Goal: Task Accomplishment & Management: Manage account settings

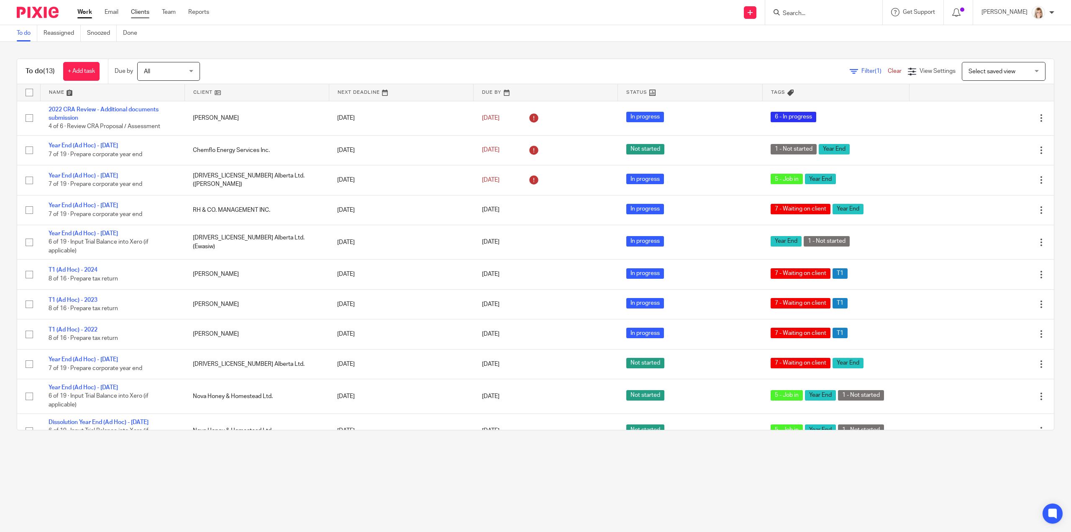
click at [145, 14] on link "Clients" at bounding box center [140, 12] width 18 height 8
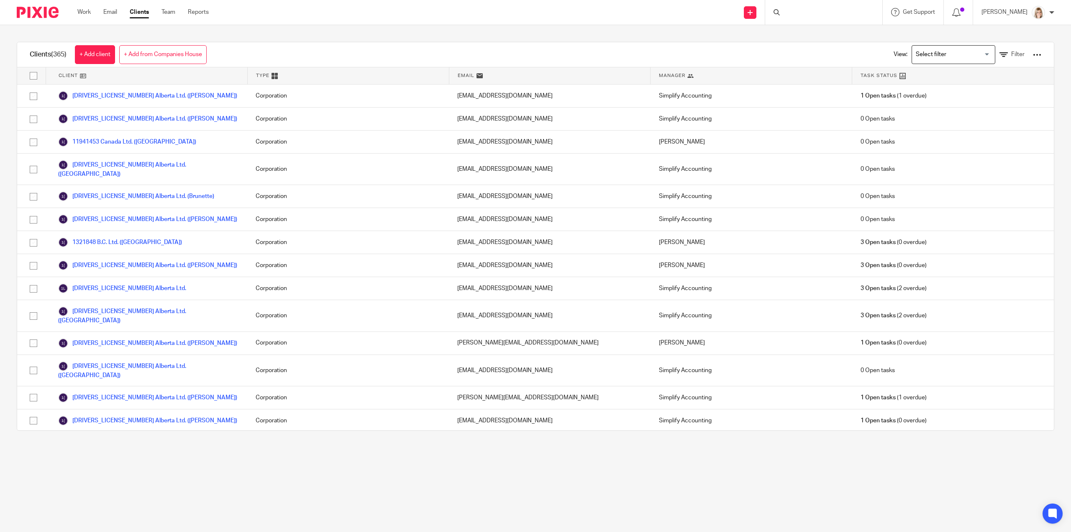
click at [969, 56] on input "Search for option" at bounding box center [951, 54] width 77 height 15
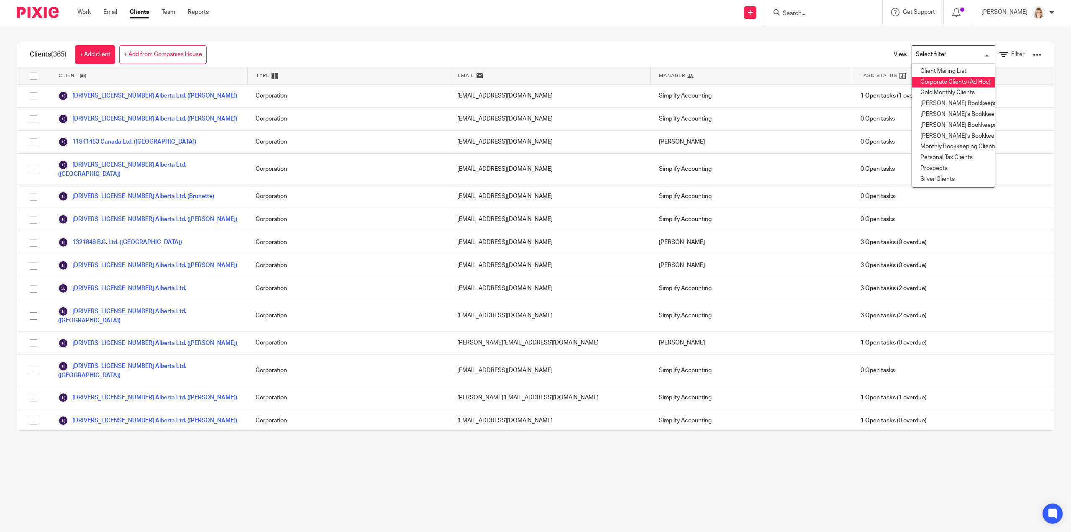
click at [939, 82] on li "Corporate Clients (Ad Hoc)" at bounding box center [953, 82] width 83 height 11
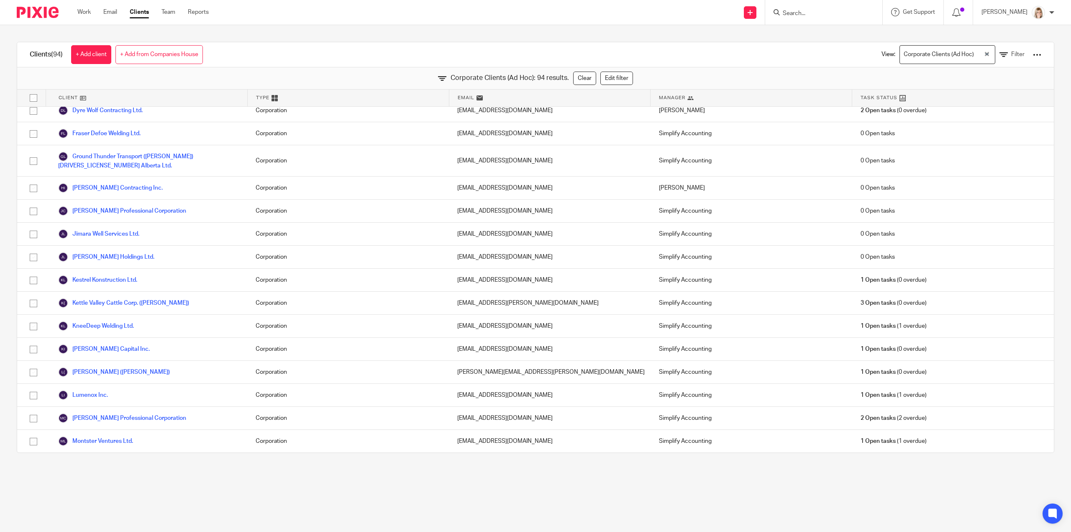
scroll to position [1226, 0]
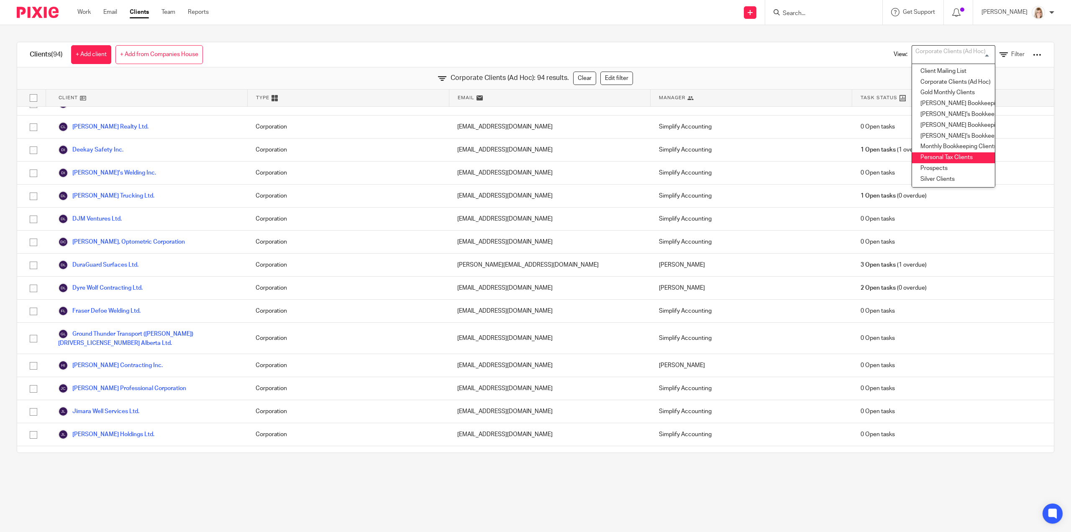
click at [937, 156] on li "Personal Tax Clients" at bounding box center [953, 157] width 83 height 11
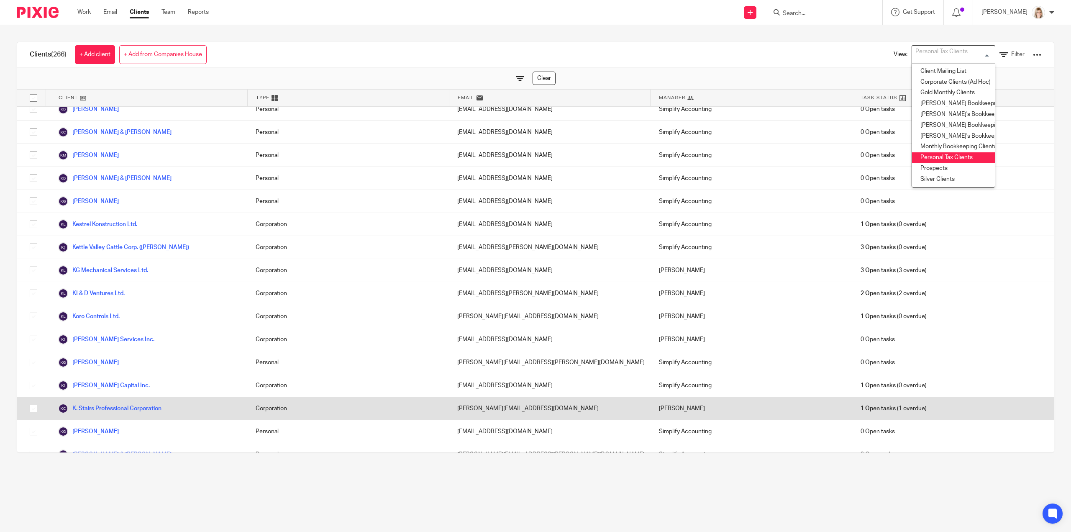
scroll to position [3681, 0]
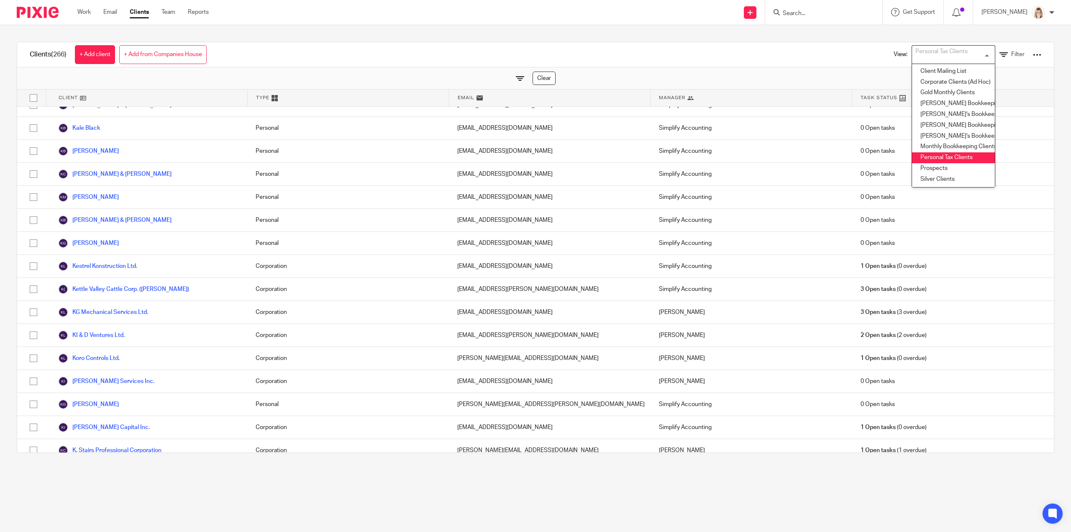
click at [356, 75] on div "Clear" at bounding box center [535, 78] width 1036 height 22
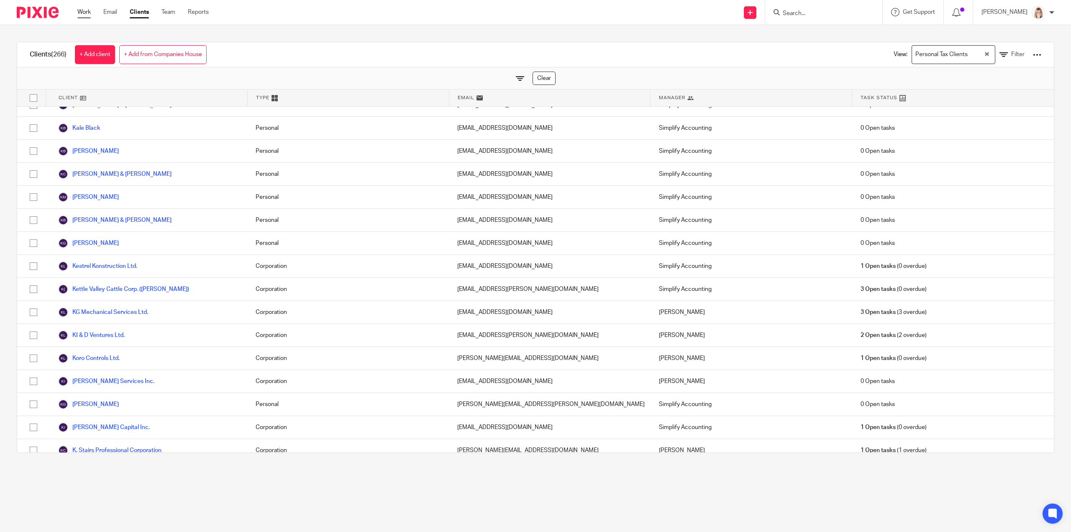
click at [87, 9] on link "Work" at bounding box center [83, 12] width 13 height 8
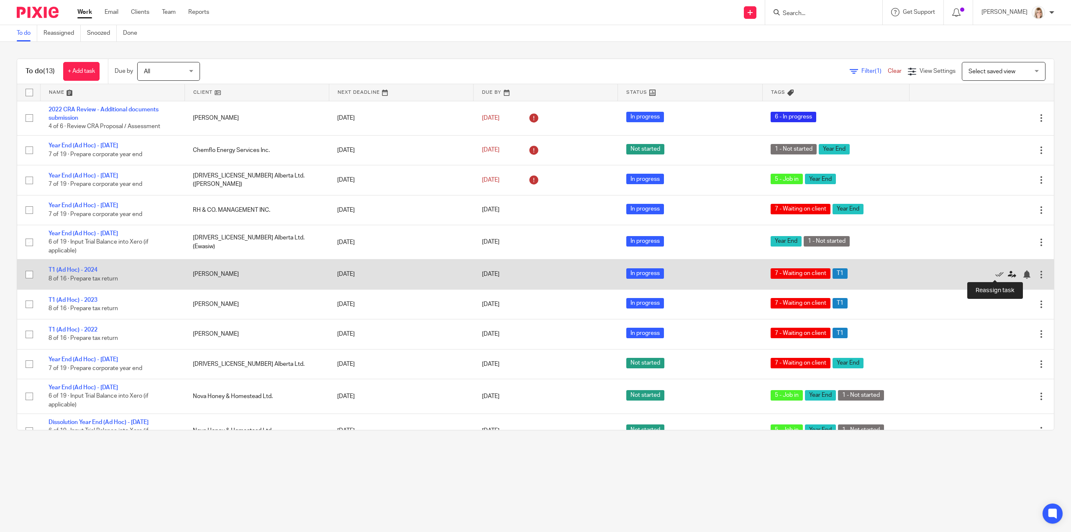
click at [1008, 271] on icon at bounding box center [1012, 274] width 8 height 8
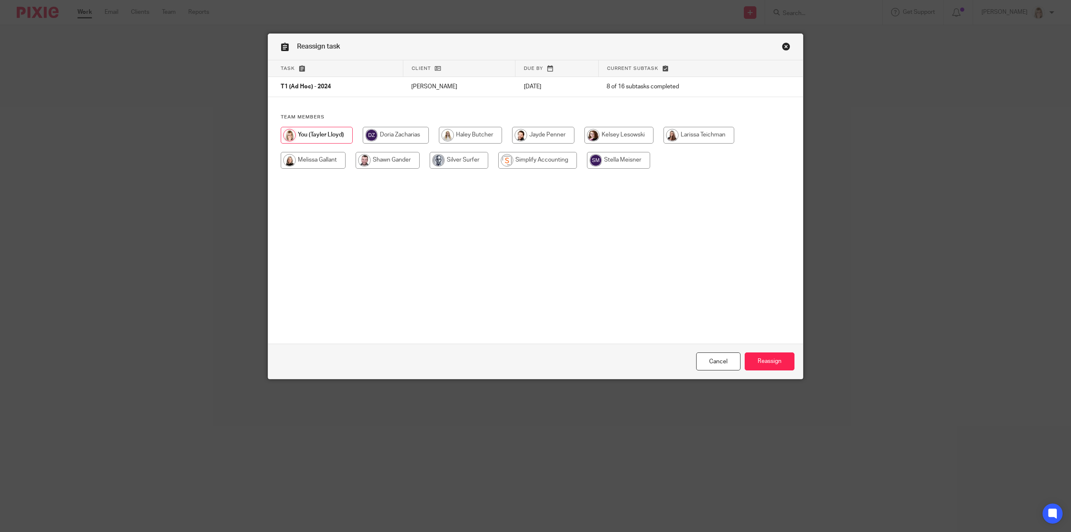
click at [697, 135] on input "radio" at bounding box center [698, 135] width 71 height 17
radio input "true"
click at [762, 366] on input "Reassign" at bounding box center [769, 361] width 50 height 18
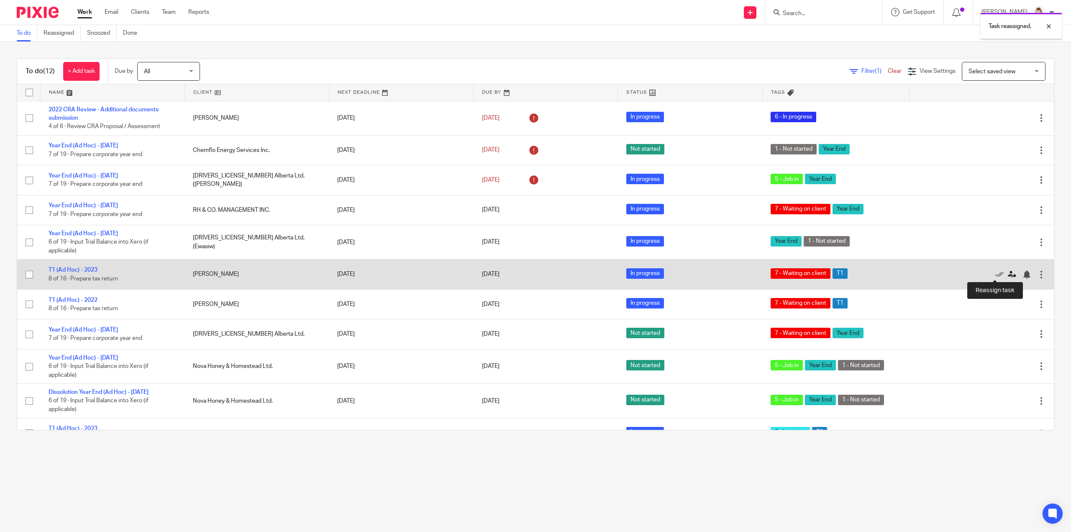
click at [1008, 271] on icon at bounding box center [1012, 274] width 8 height 8
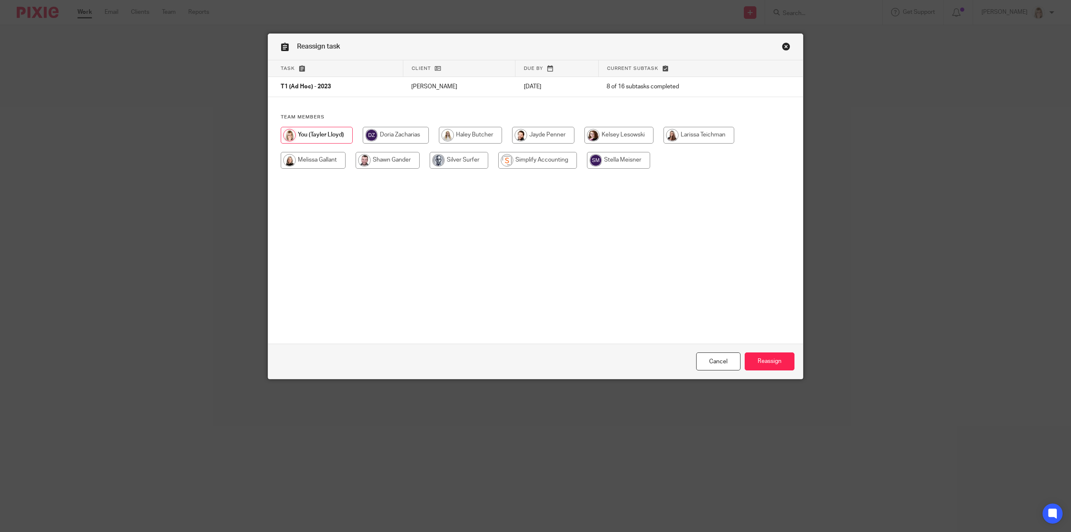
click at [693, 129] on input "radio" at bounding box center [698, 135] width 71 height 17
radio input "true"
click at [765, 362] on input "Reassign" at bounding box center [769, 361] width 50 height 18
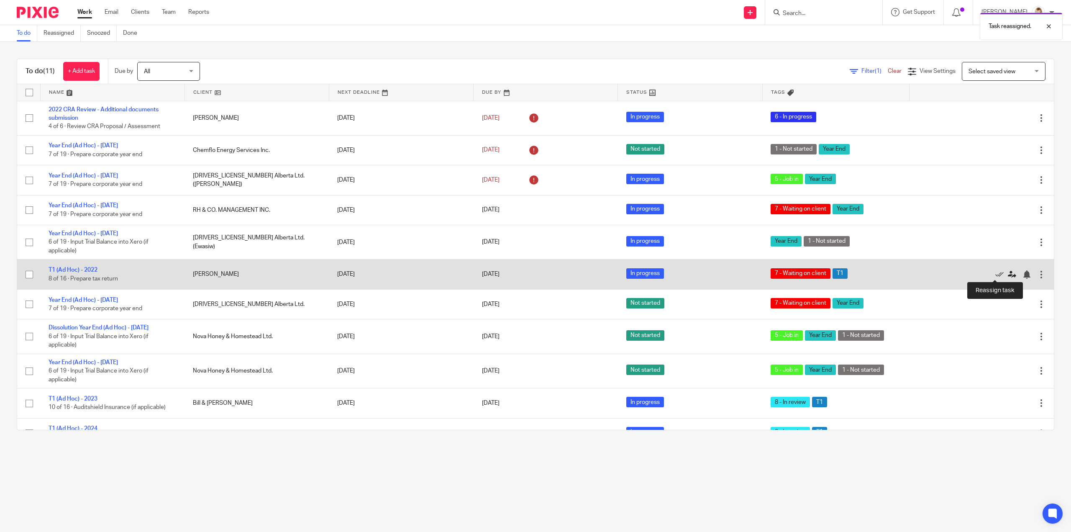
click at [1008, 274] on icon at bounding box center [1012, 274] width 8 height 8
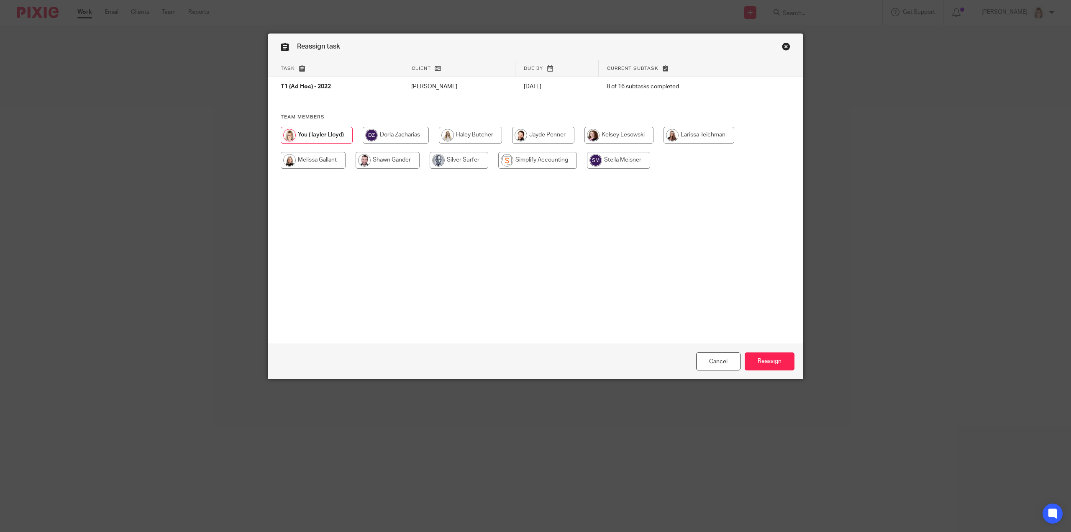
click at [693, 138] on input "radio" at bounding box center [698, 135] width 71 height 17
radio input "true"
click at [763, 362] on input "Reassign" at bounding box center [769, 361] width 50 height 18
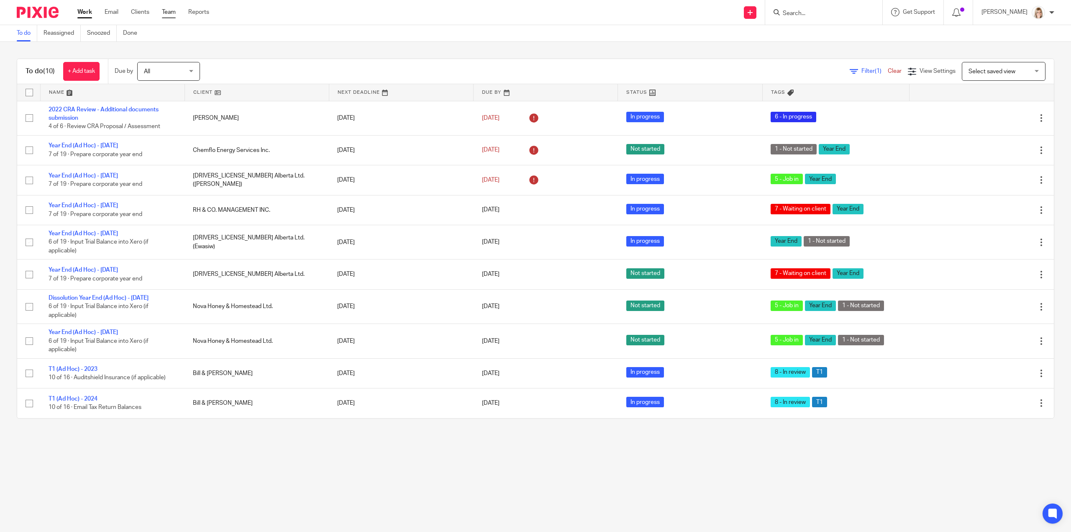
click at [171, 15] on link "Team" at bounding box center [169, 12] width 14 height 8
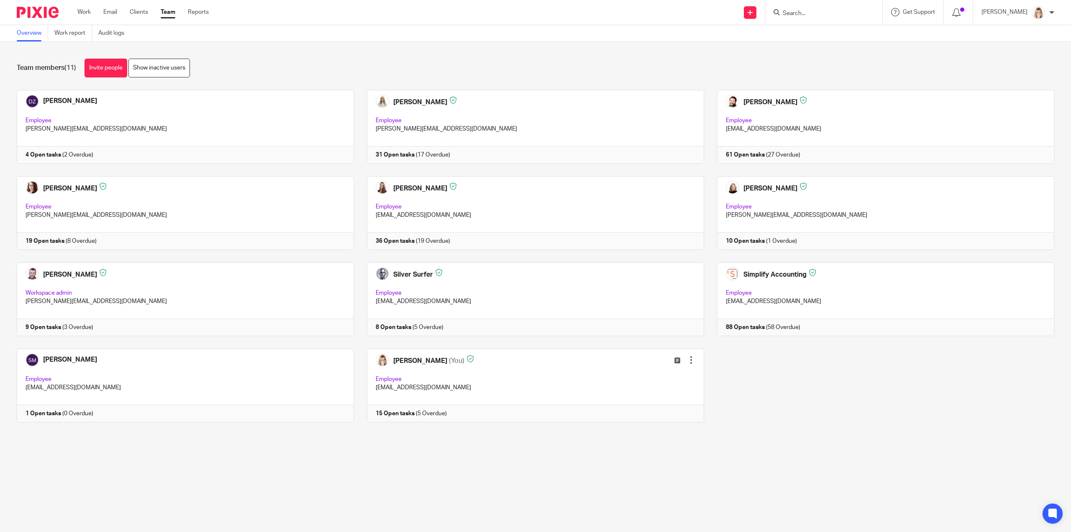
drag, startPoint x: 808, startPoint y: 17, endPoint x: 816, endPoint y: 13, distance: 8.6
click at [808, 17] on form at bounding box center [826, 12] width 89 height 10
click at [819, 13] on input "Search" at bounding box center [819, 14] width 75 height 8
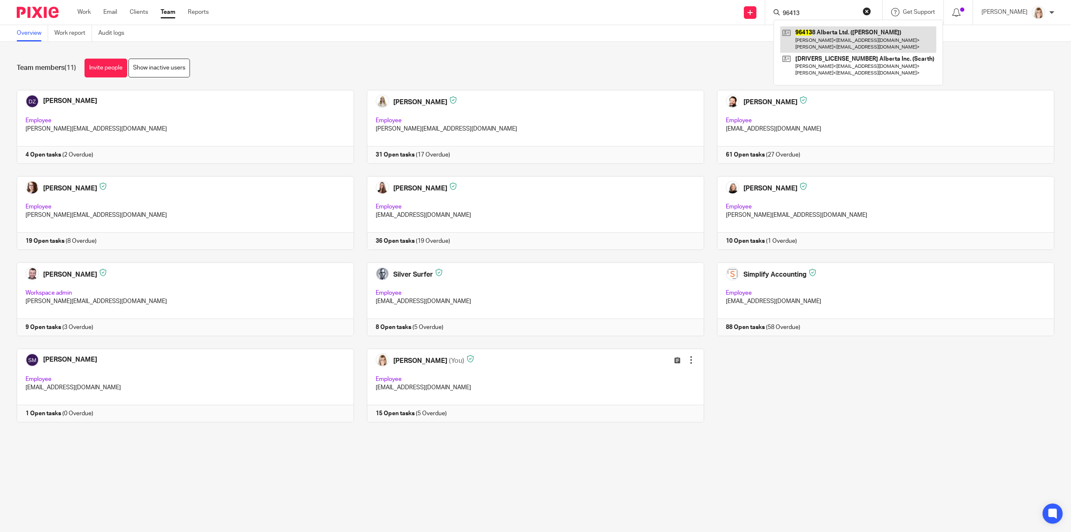
type input "96413"
click at [865, 41] on link at bounding box center [858, 39] width 156 height 26
